Goal: Task Accomplishment & Management: Complete application form

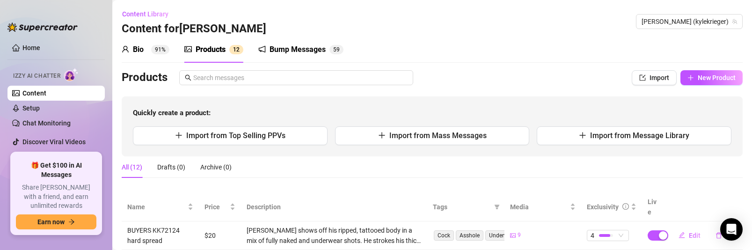
click at [43, 92] on link "Content" at bounding box center [34, 92] width 24 height 7
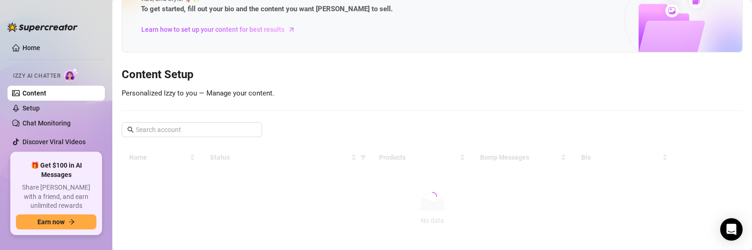
scroll to position [58, 0]
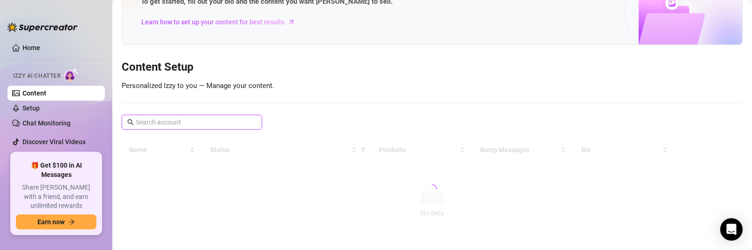
click at [227, 122] on input "text" at bounding box center [192, 122] width 113 height 10
type input "j"
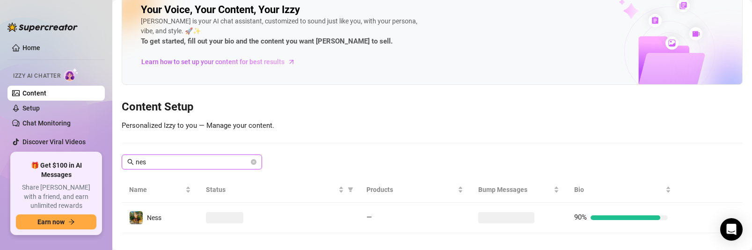
scroll to position [30, 0]
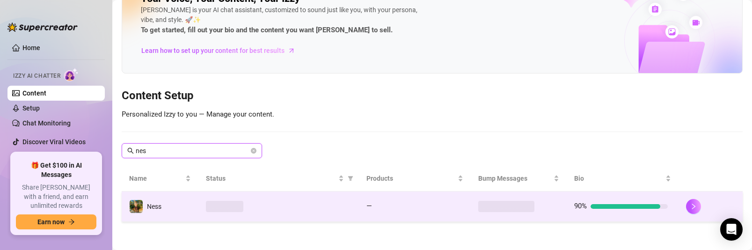
type input "nes"
click at [148, 214] on td "Ness" at bounding box center [160, 206] width 77 height 30
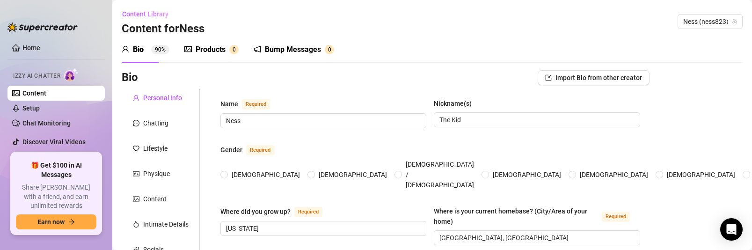
radio input "true"
type input "[DATE]"
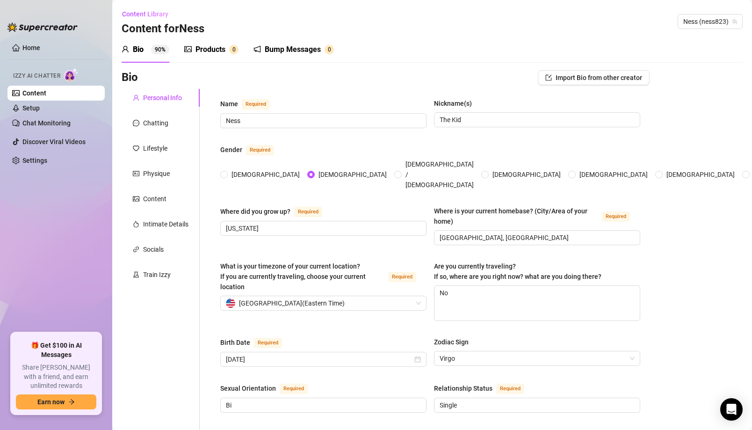
click at [46, 96] on link "Content" at bounding box center [34, 92] width 24 height 7
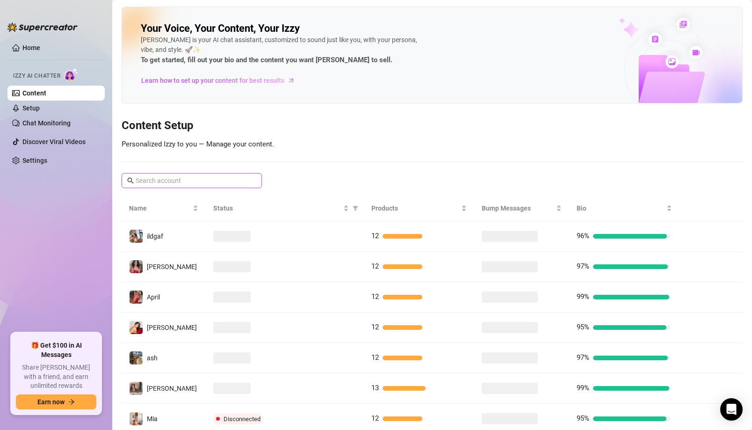
click at [231, 177] on input "text" at bounding box center [192, 180] width 113 height 10
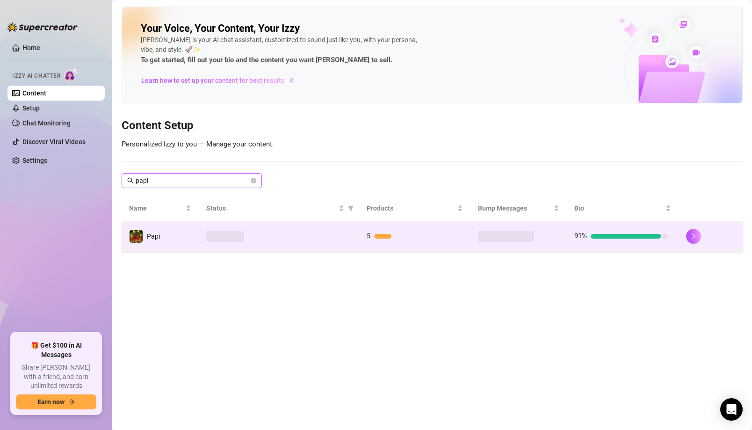
type input "papi"
click at [251, 243] on td at bounding box center [279, 236] width 160 height 30
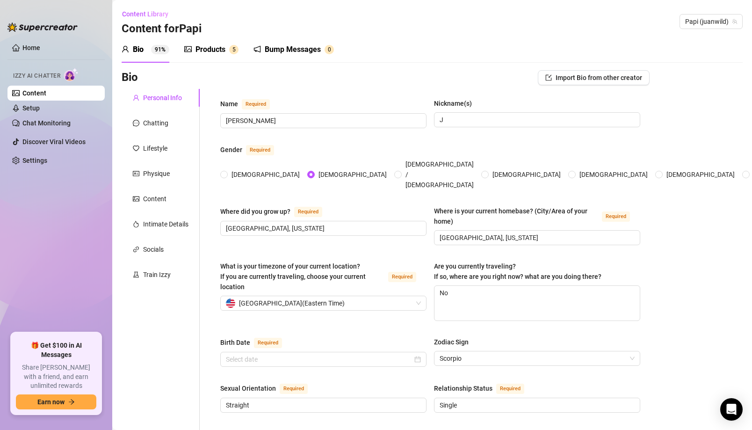
type input "[DATE]"
click at [232, 56] on div "Products 5" at bounding box center [211, 49] width 54 height 26
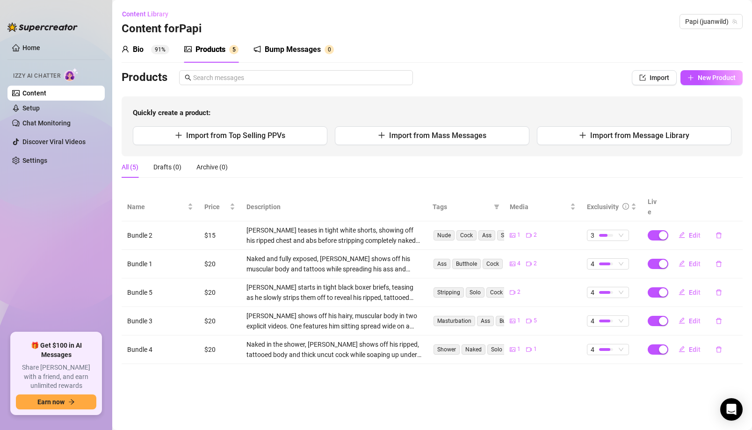
click at [46, 90] on link "Content" at bounding box center [34, 92] width 24 height 7
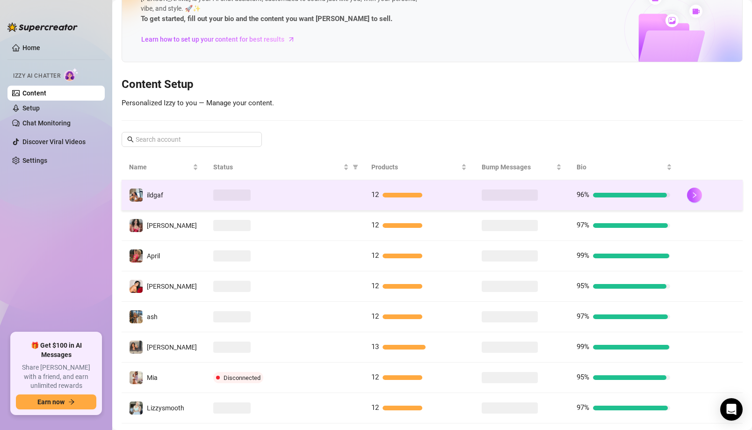
scroll to position [47, 0]
